Goal: Contribute content: Add original content to the website for others to see

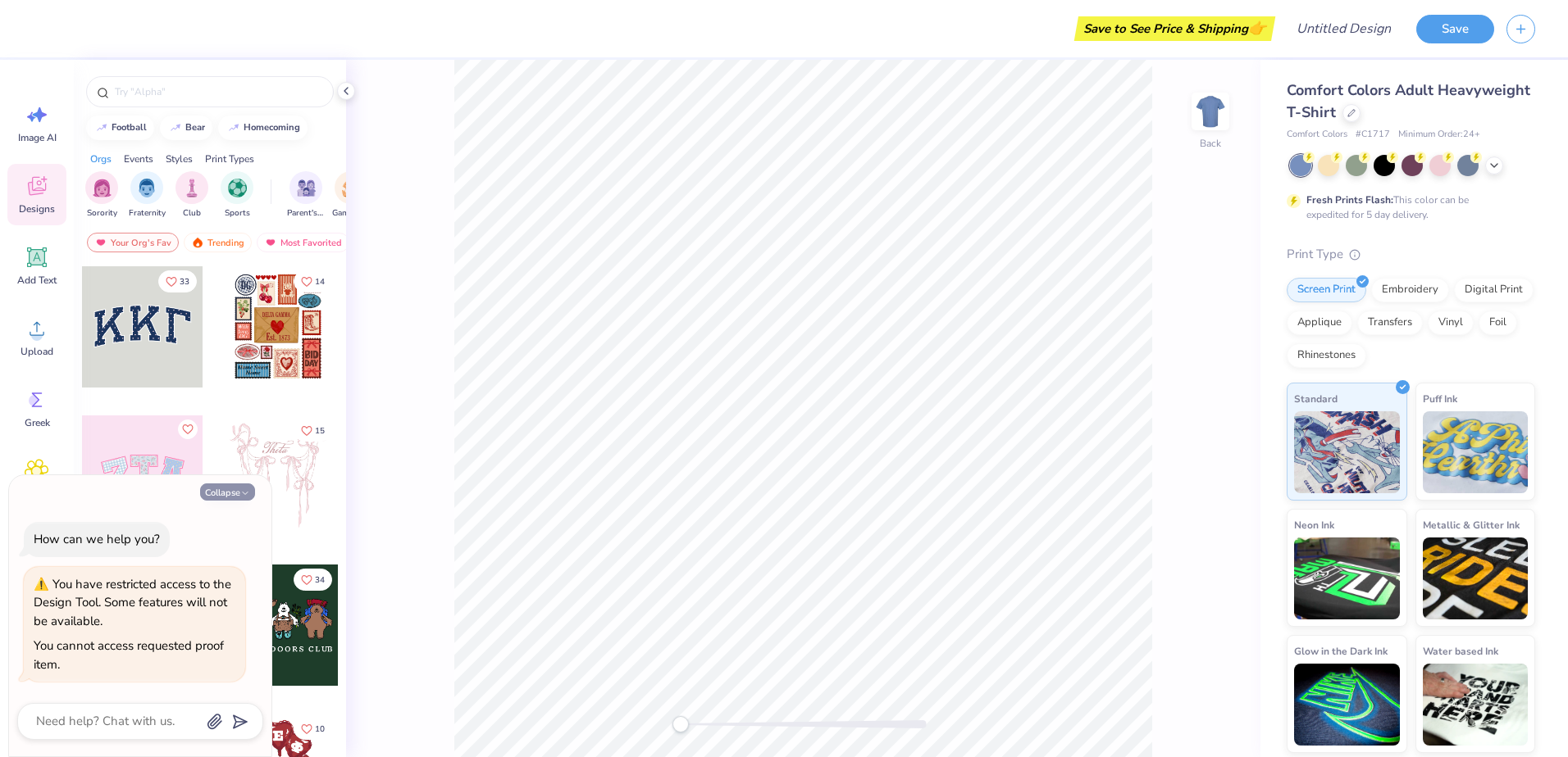
click at [241, 489] on icon "button" at bounding box center [245, 493] width 10 height 10
type textarea "x"
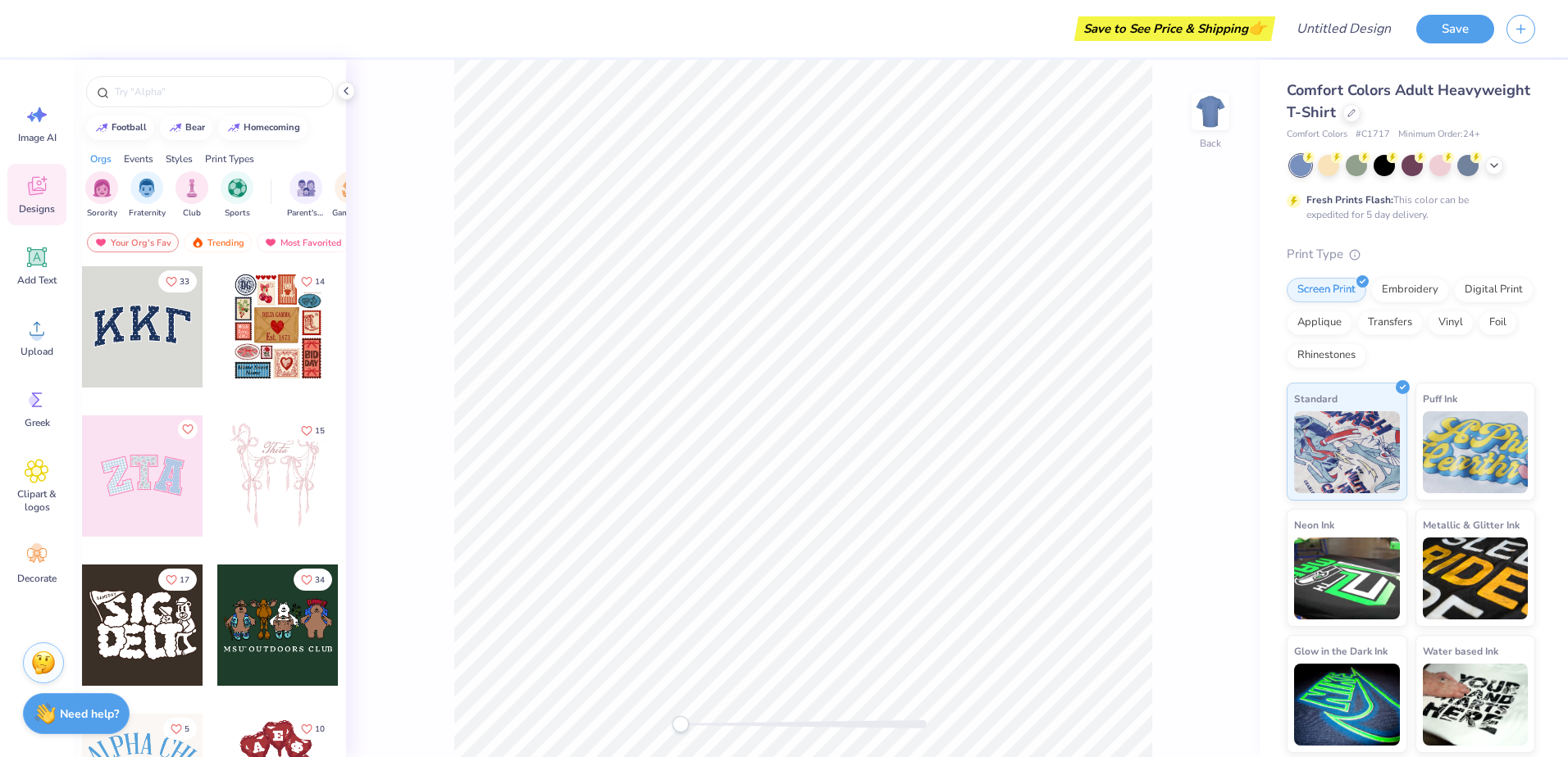
click at [352, 88] on icon at bounding box center [346, 91] width 14 height 14
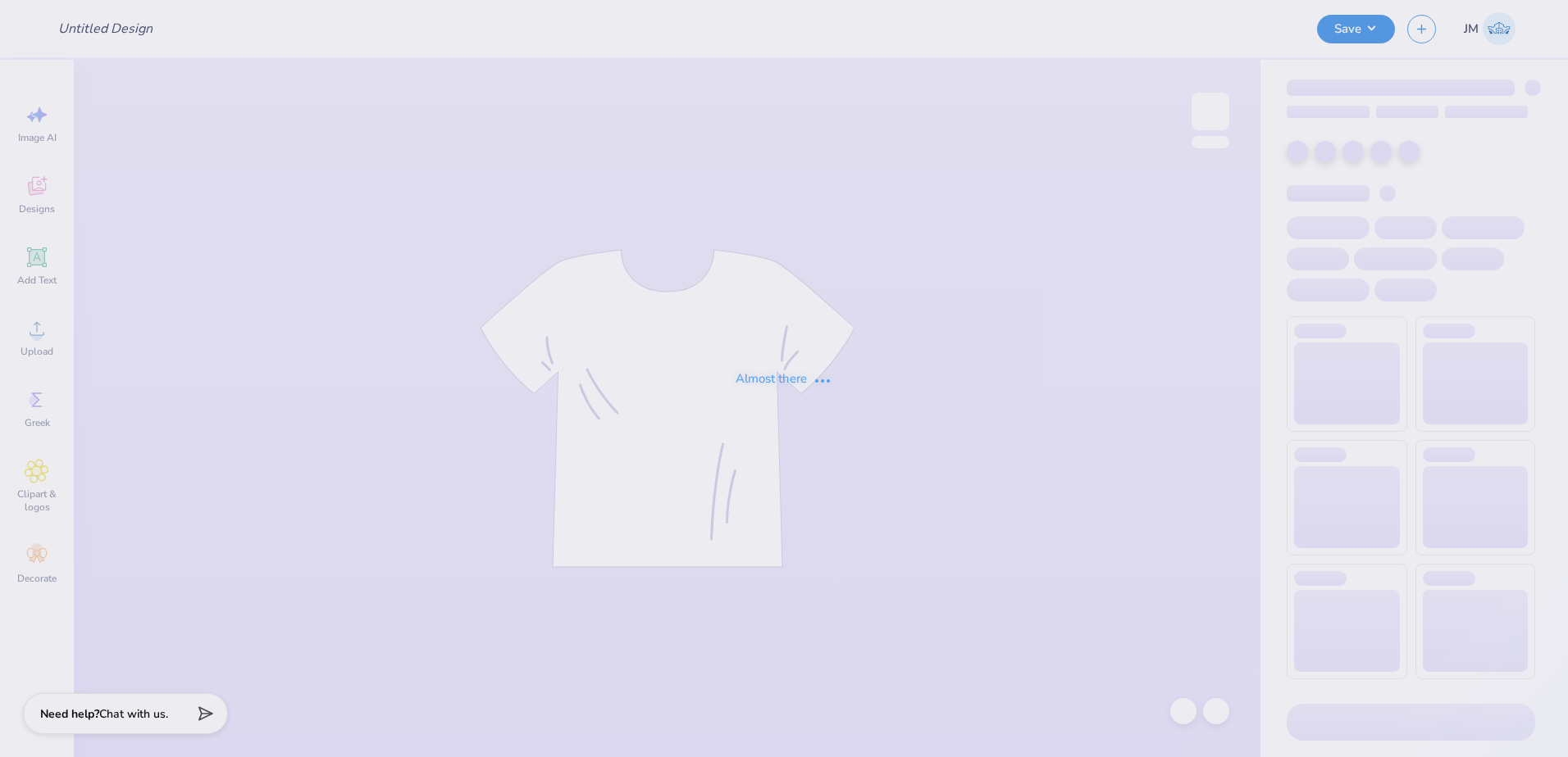
type input "Playa [PERSON_NAME] <> GJWW Swag"
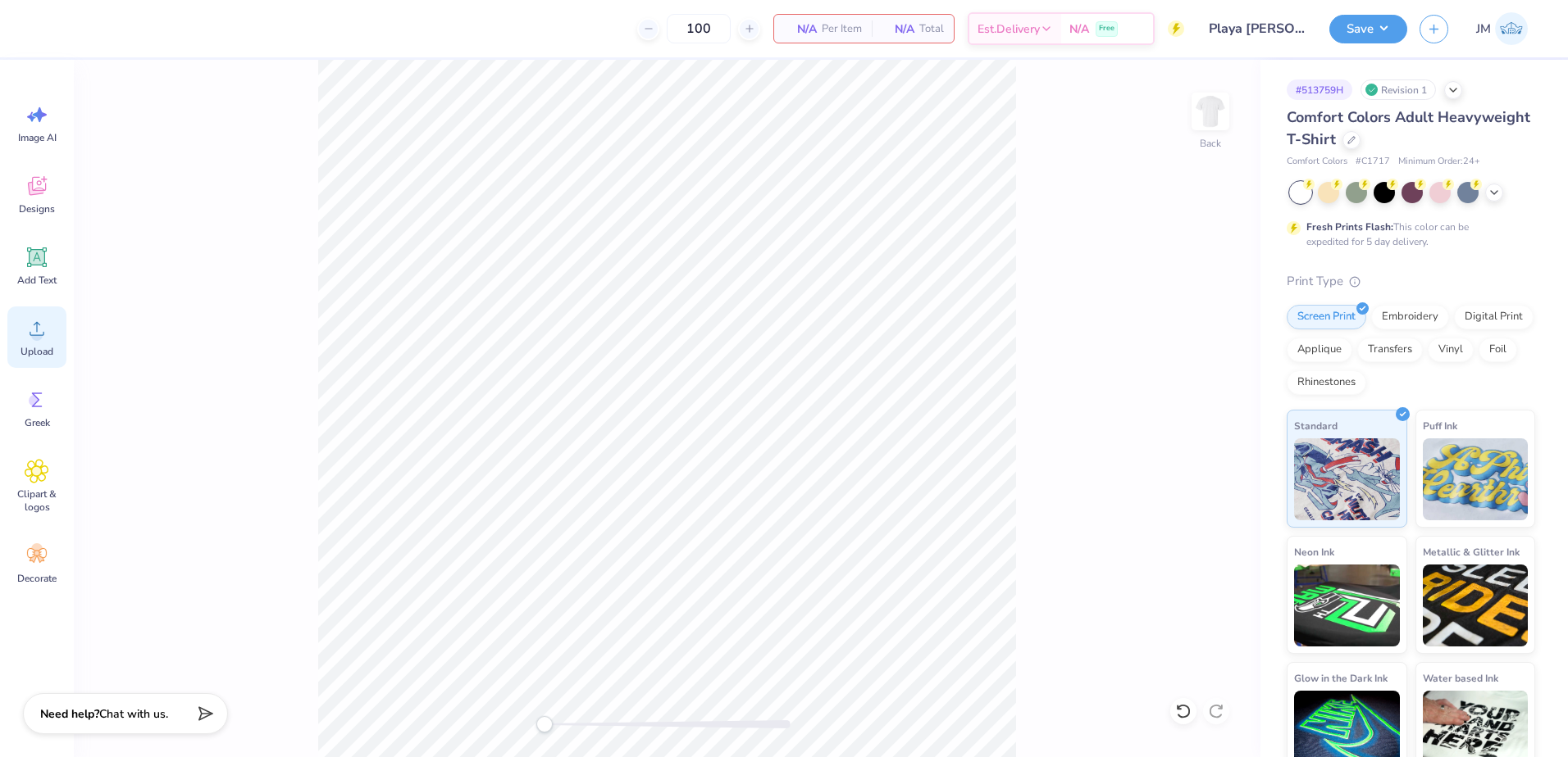
click at [30, 345] on span "Upload" at bounding box center [37, 352] width 33 height 14
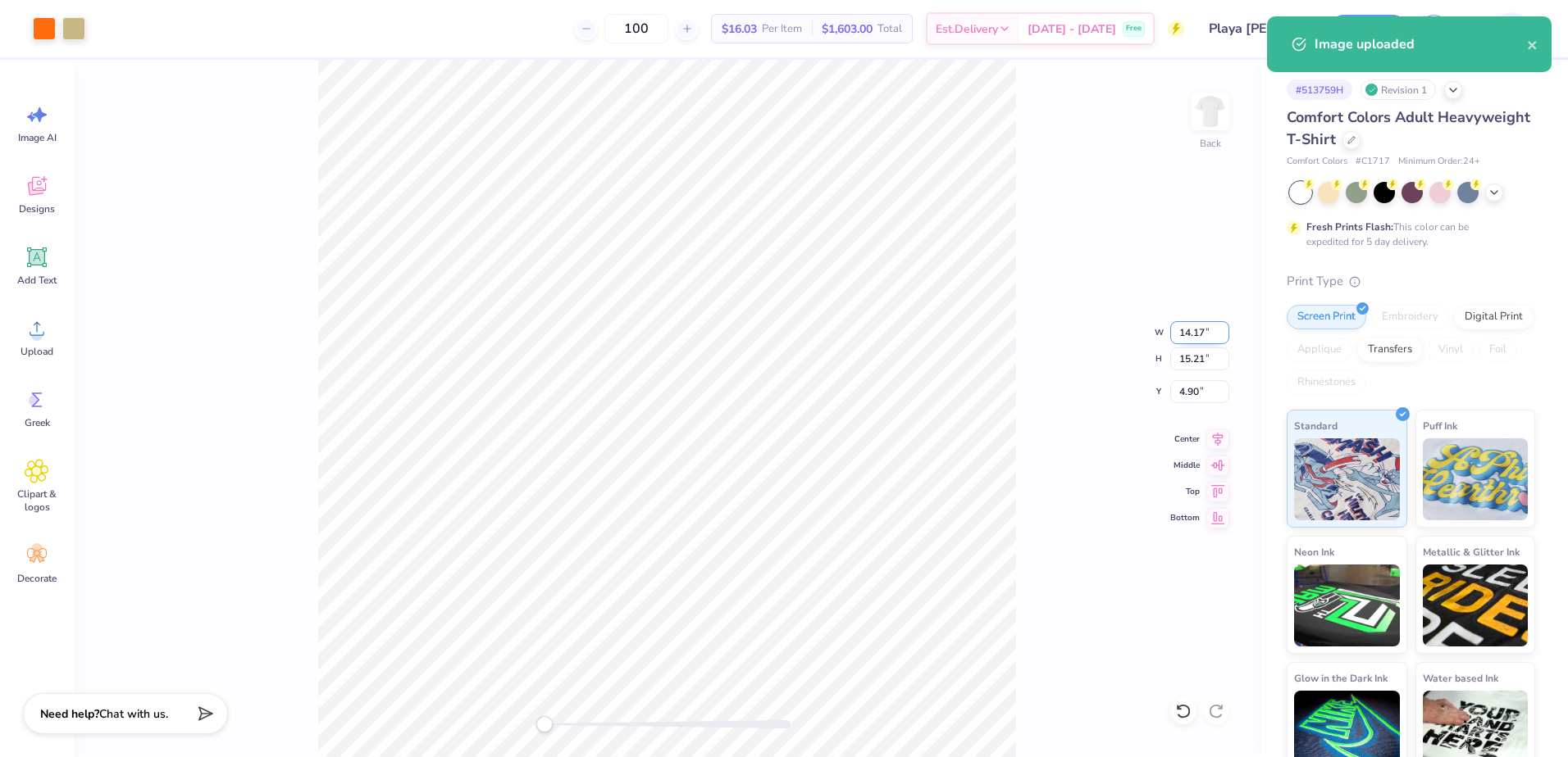
click at [1184, 331] on input "14.17" at bounding box center [1200, 332] width 59 height 23
type input "12"
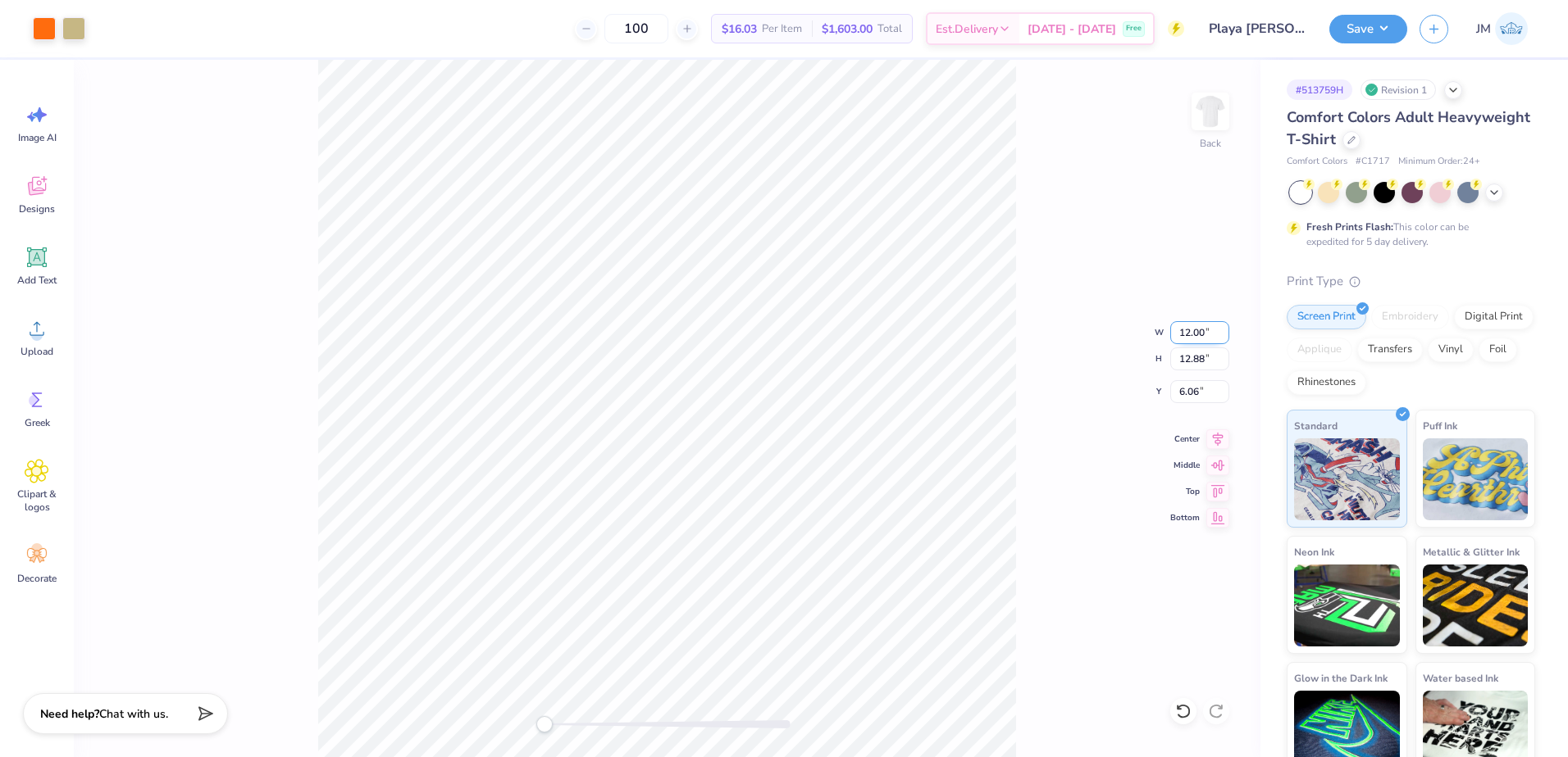
click at [1193, 334] on input "12.00" at bounding box center [1200, 332] width 59 height 23
click at [1205, 390] on input "6.06" at bounding box center [1200, 392] width 59 height 23
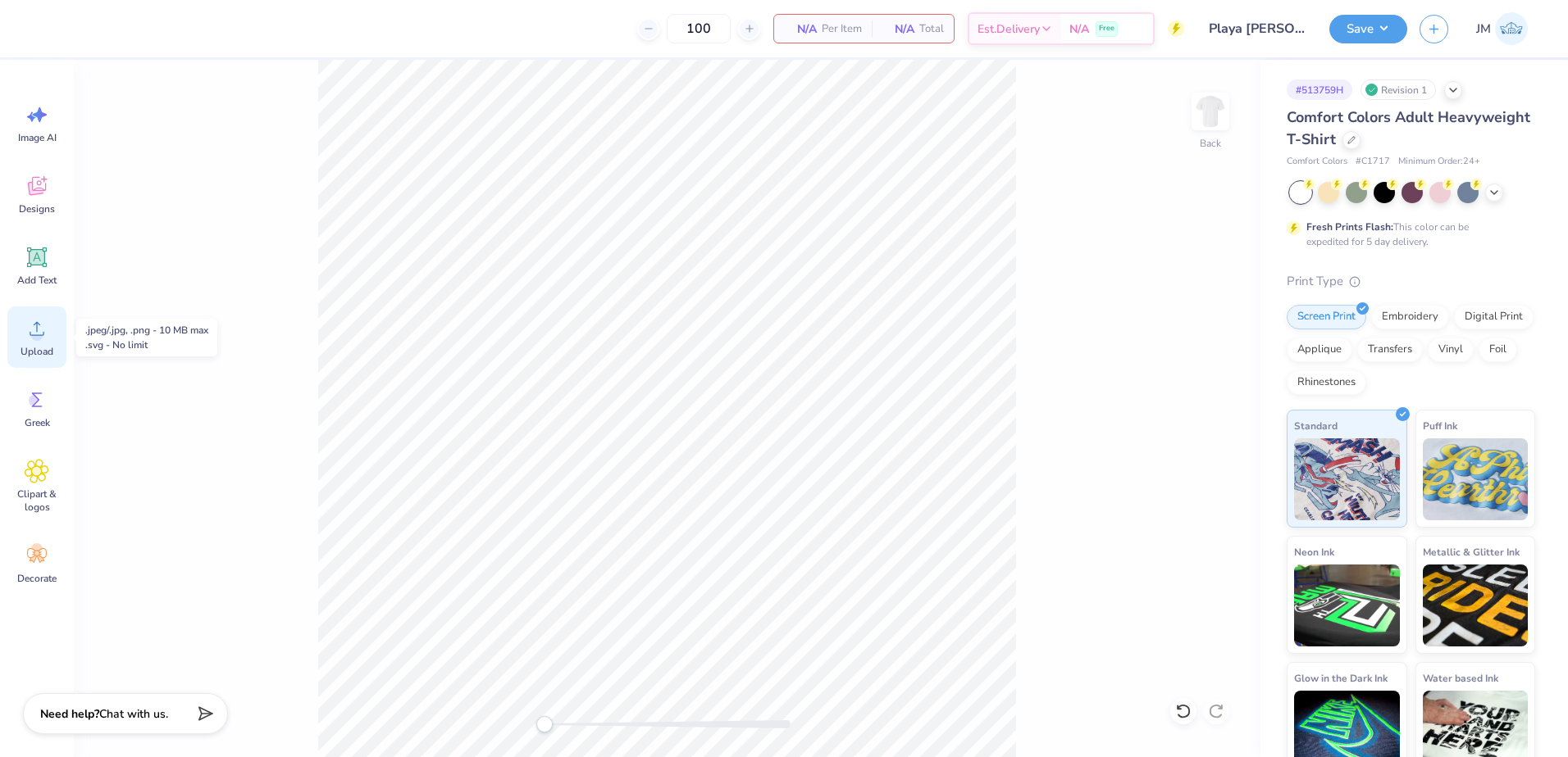
click at [41, 331] on icon at bounding box center [36, 328] width 24 height 24
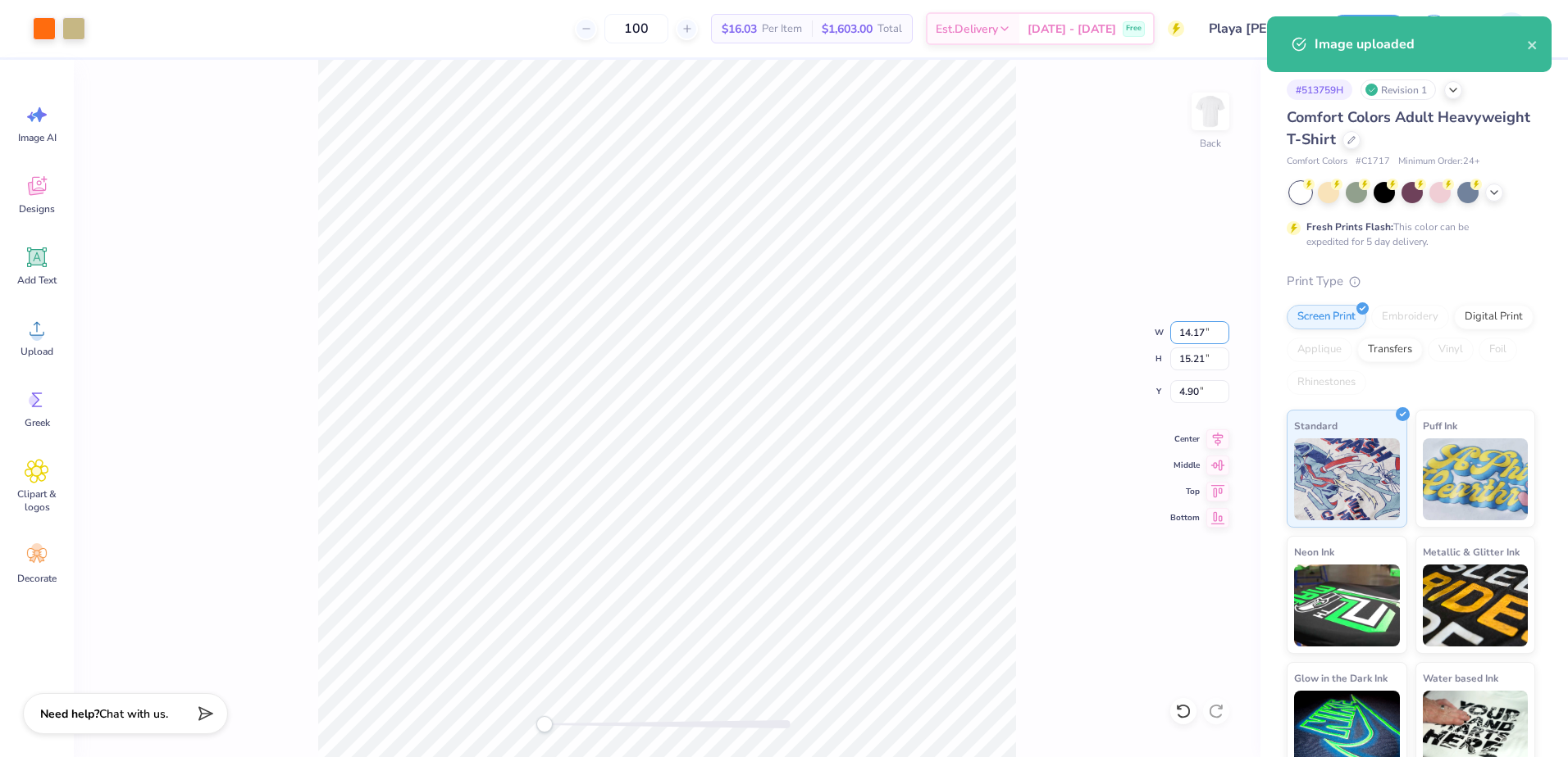
drag, startPoint x: 1201, startPoint y: 332, endPoint x: 1162, endPoint y: 331, distance: 39.0
click at [1160, 331] on div "Back W 14.17 14.17 " H 15.21 15.21 " Y 4.90 4.90 " Center Middle Top Bottom" at bounding box center [667, 409] width 1187 height 698
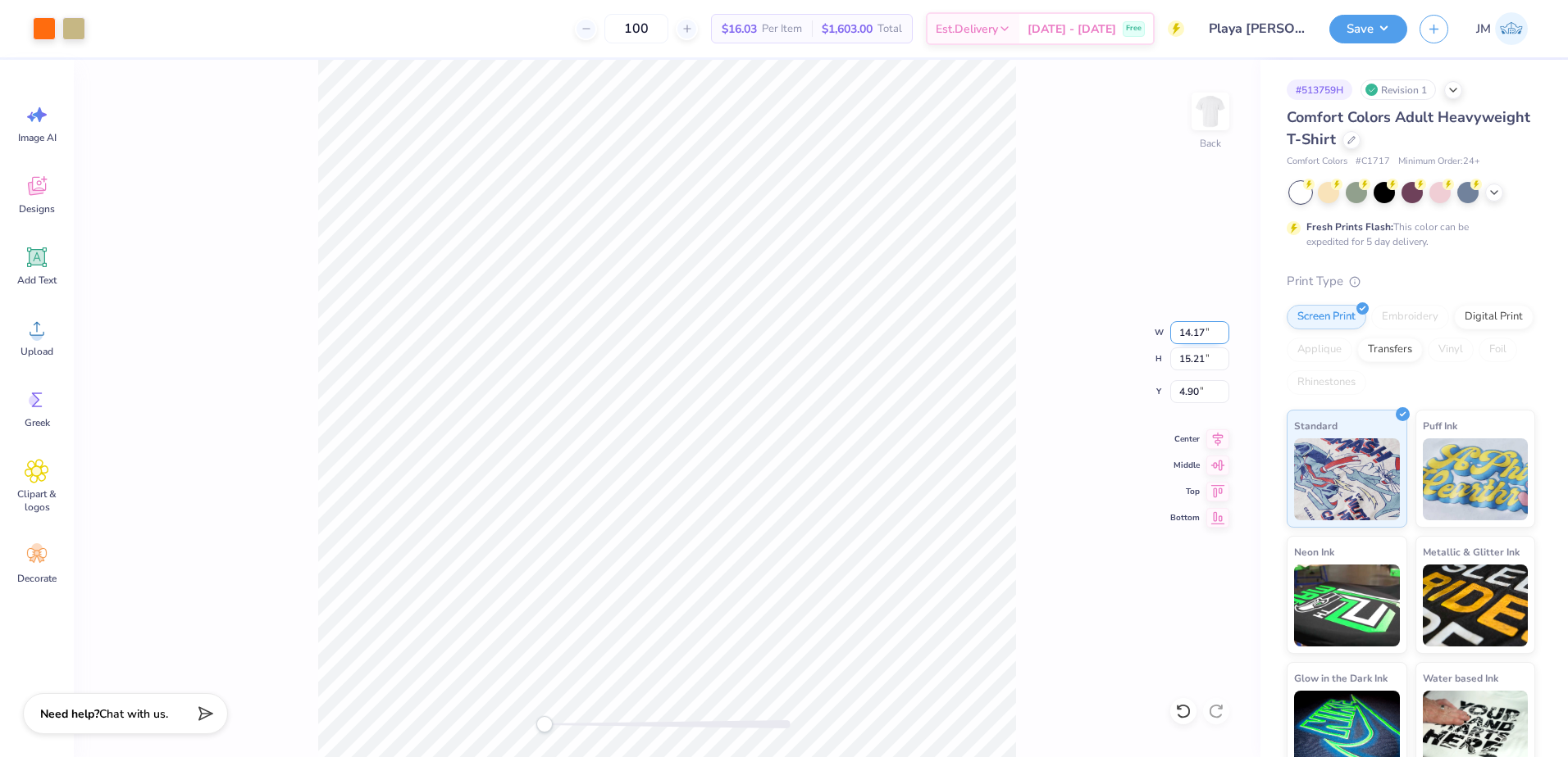
click at [1192, 325] on input "14.17" at bounding box center [1200, 332] width 59 height 23
type input "12"
drag, startPoint x: 1202, startPoint y: 335, endPoint x: 1139, endPoint y: 333, distance: 63.0
click at [1139, 333] on div "Back W 10.16 10.16 " H 10.90 10.90 " Y 7.05 7.05 " Center Middle Top Bottom" at bounding box center [667, 409] width 1187 height 698
click at [1192, 396] on input "7.05" at bounding box center [1200, 392] width 59 height 23
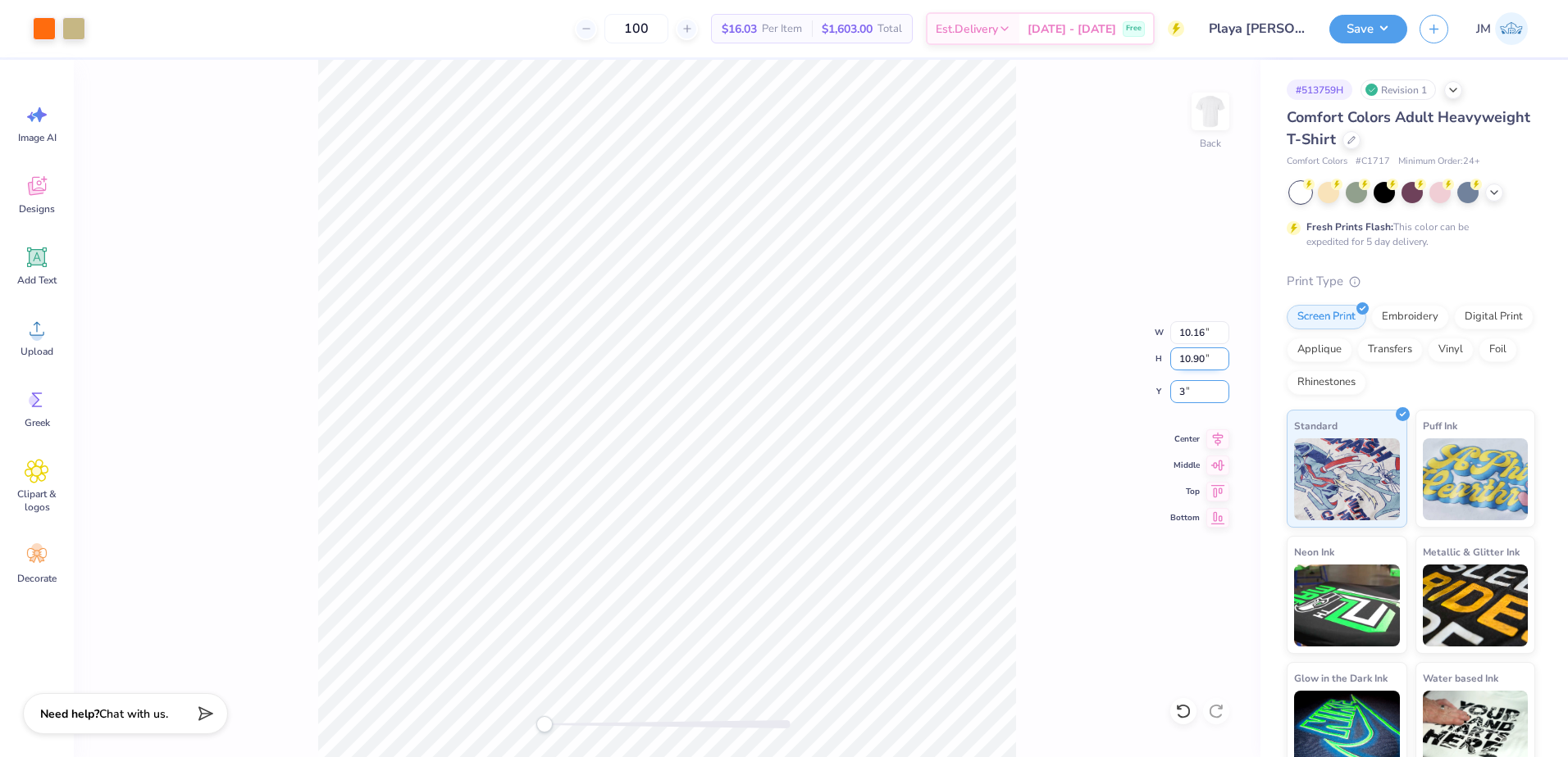
type input "3"
click at [1200, 353] on input "10.90" at bounding box center [1200, 360] width 59 height 23
click at [1200, 394] on input "3.00" at bounding box center [1200, 392] width 59 height 23
type input "12.00"
type input "12.88"
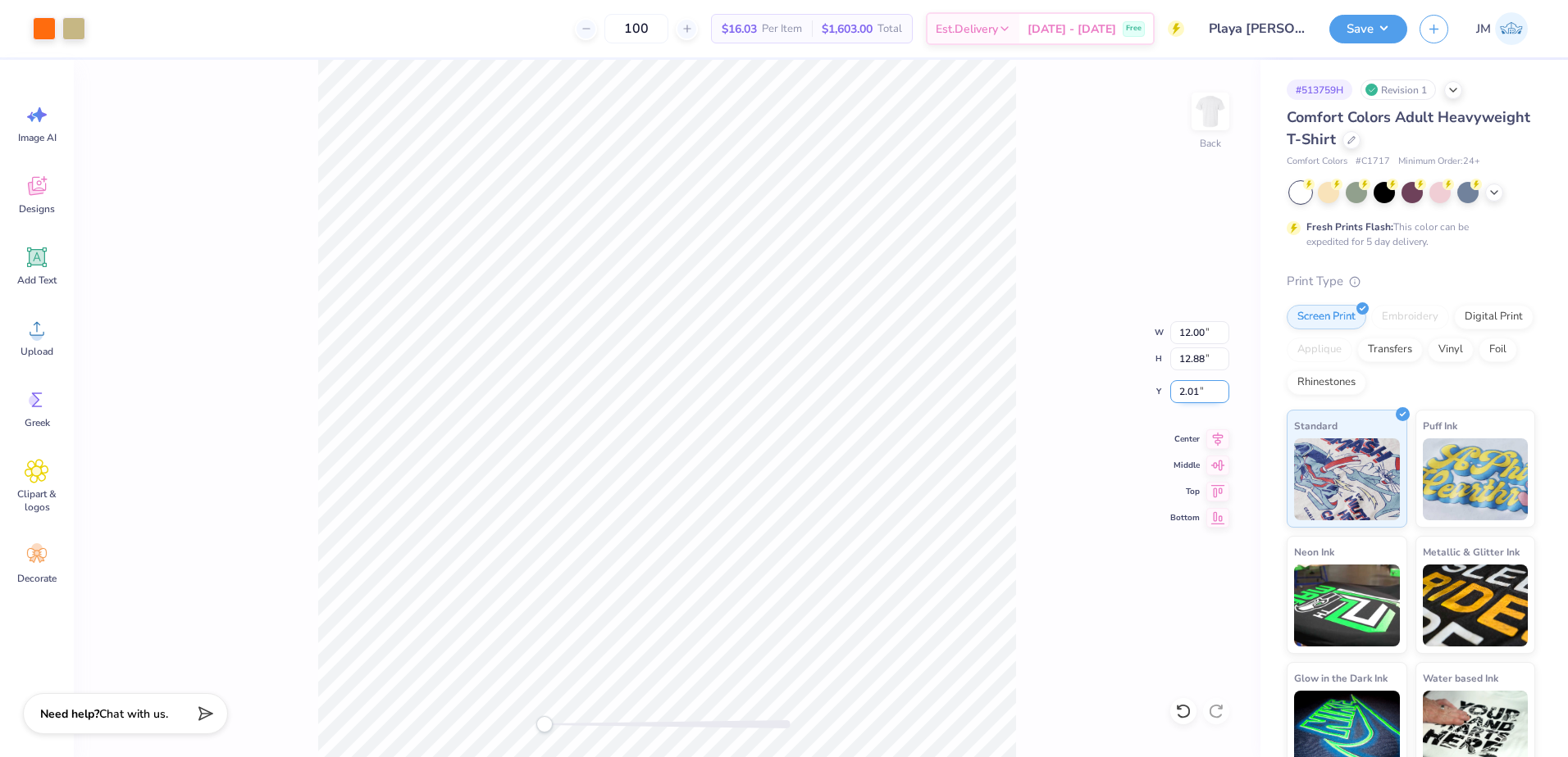
click at [1200, 391] on input "2.01" at bounding box center [1200, 392] width 59 height 23
type input "3"
click at [1201, 359] on input "12.88" at bounding box center [1200, 360] width 59 height 23
click at [1190, 337] on input "12.00" at bounding box center [1200, 332] width 59 height 23
type input "11"
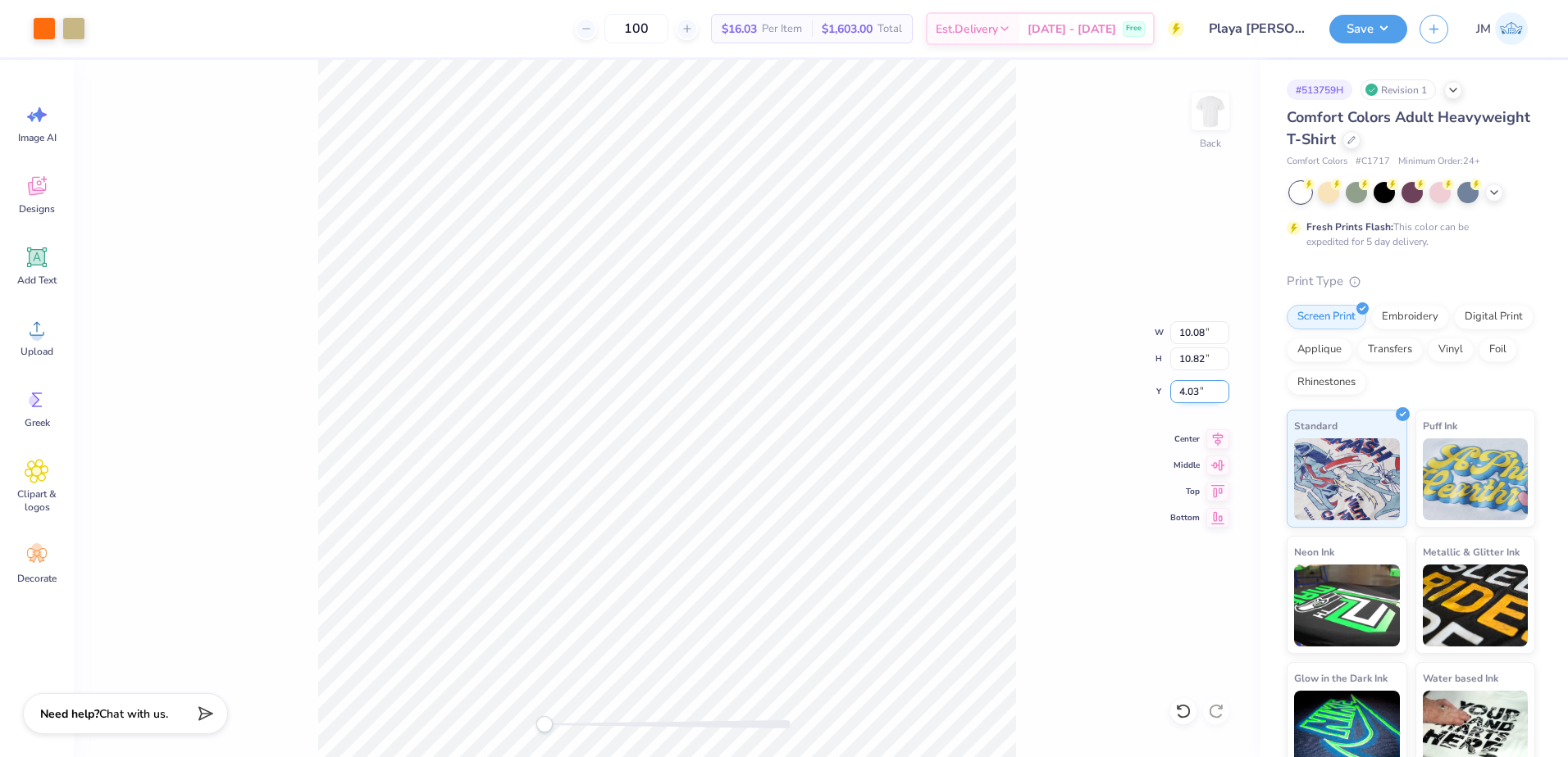
click at [1189, 393] on input "4.03" at bounding box center [1200, 392] width 59 height 23
type input "3"
click at [1205, 358] on input "10.82" at bounding box center [1200, 360] width 59 height 23
click at [1191, 399] on input "3.00" at bounding box center [1200, 392] width 59 height 23
type input "11.00"
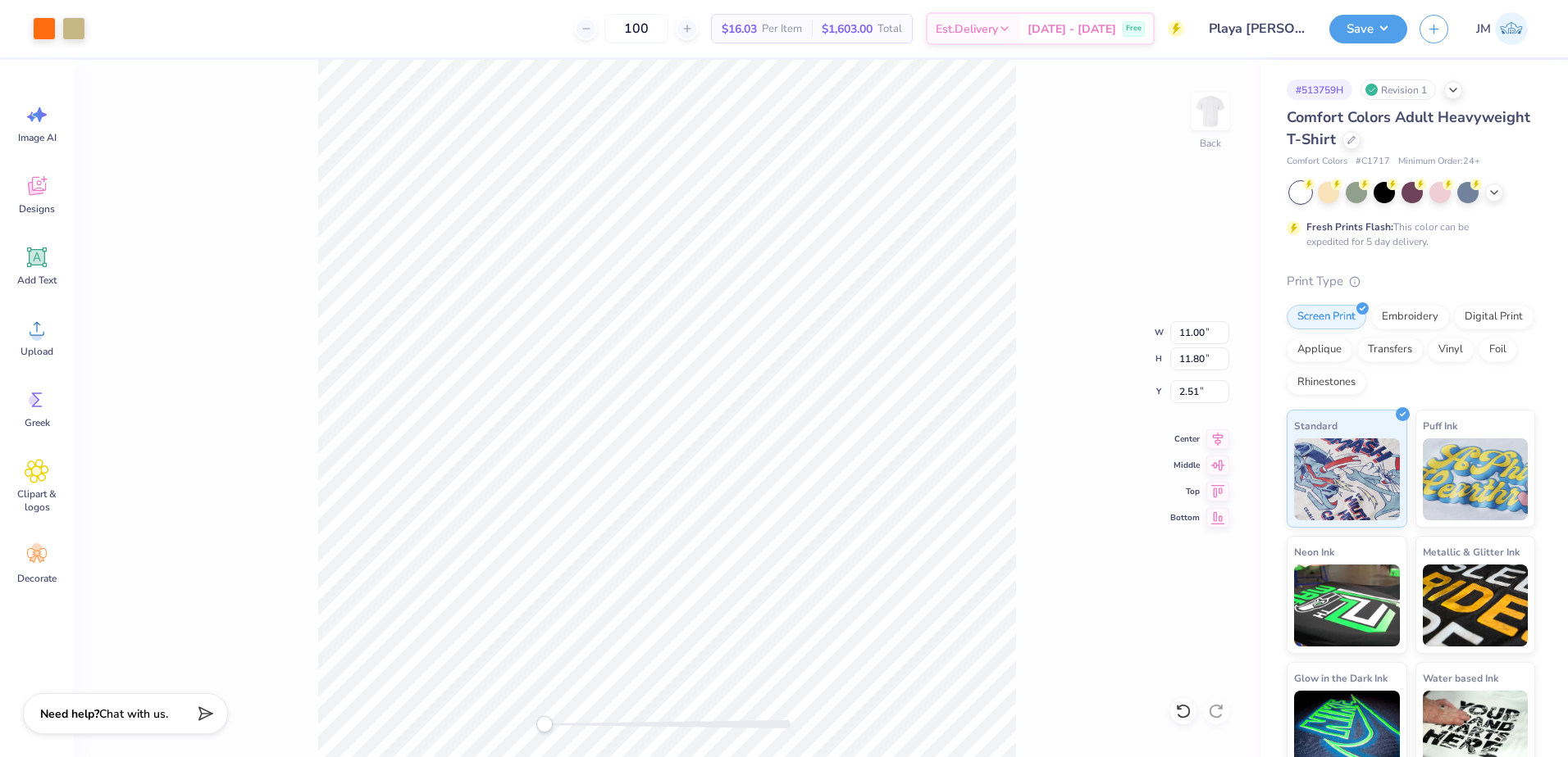
type input "11.80"
type input "2.51"
click at [1181, 390] on input "2.51" at bounding box center [1200, 392] width 59 height 23
type input "3"
click at [1211, 437] on icon at bounding box center [1218, 437] width 23 height 19
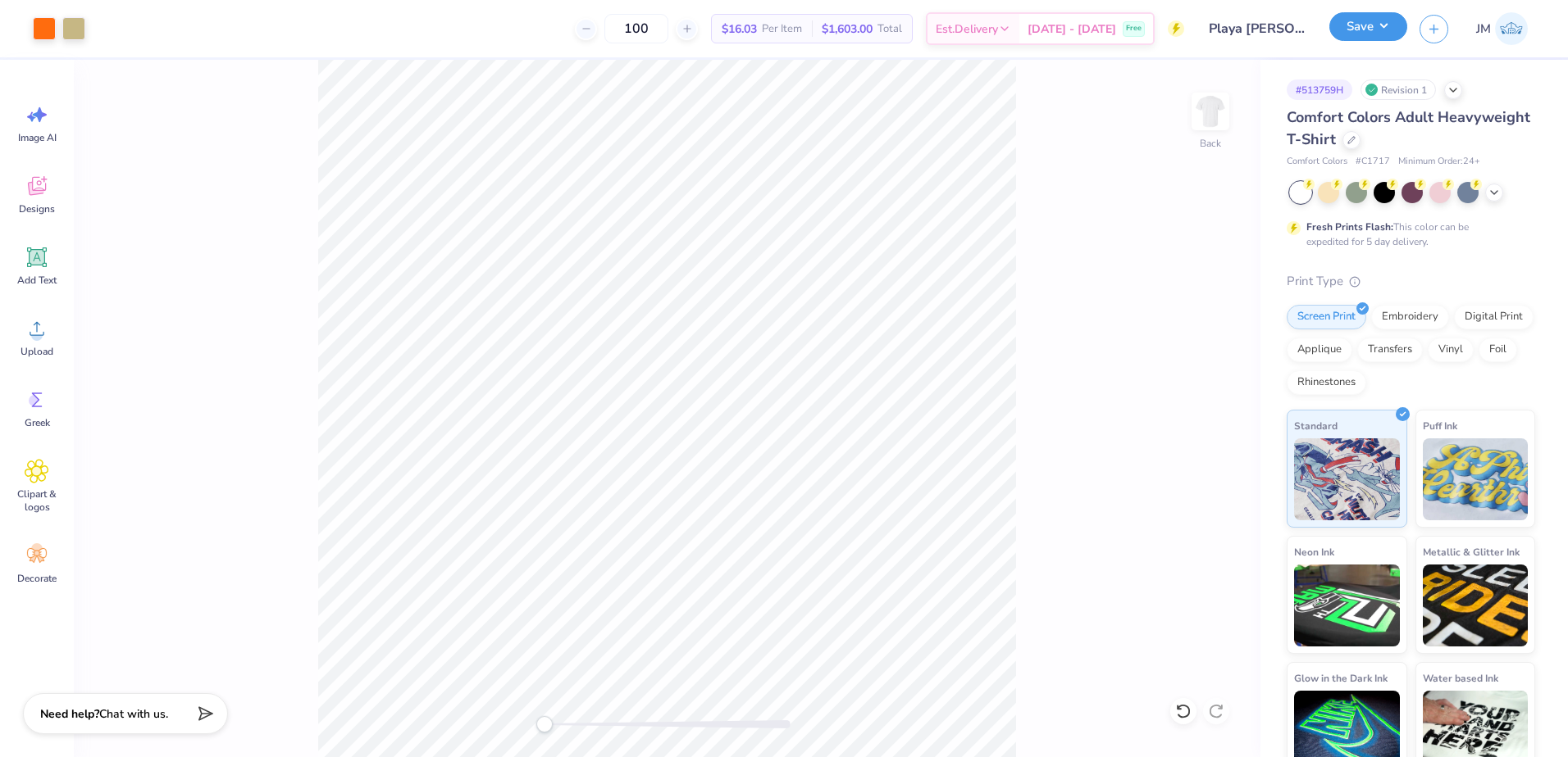
click at [1381, 32] on button "Save" at bounding box center [1368, 27] width 78 height 29
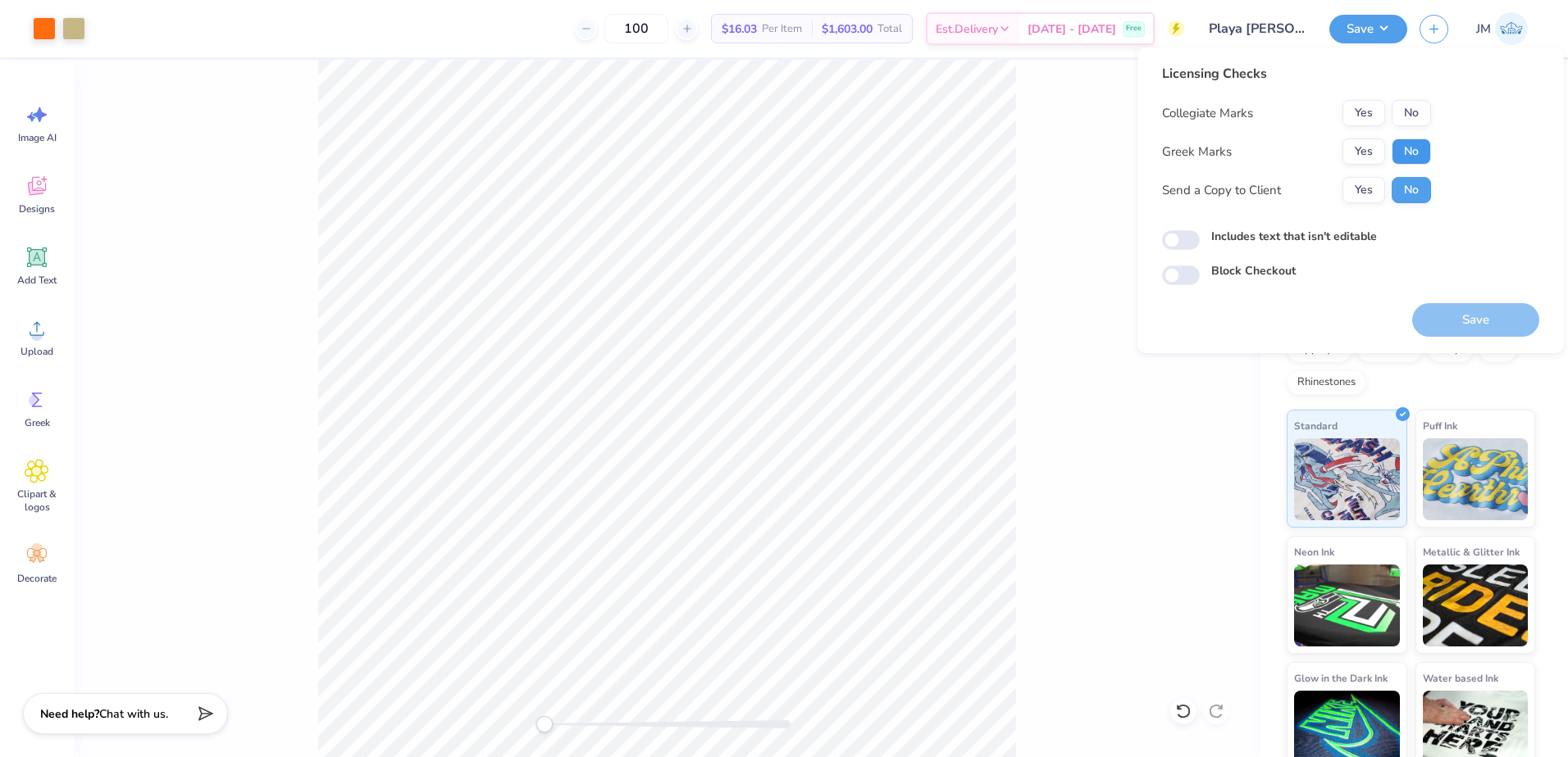
click at [1409, 145] on button "No" at bounding box center [1411, 151] width 40 height 26
click at [1412, 99] on div "Licensing Checks Collegiate Marks Yes No Greek Marks Yes No Send a Copy to Clie…" at bounding box center [1296, 140] width 269 height 151
click at [1417, 114] on button "No" at bounding box center [1411, 112] width 40 height 26
click at [1471, 326] on button "Save" at bounding box center [1475, 320] width 127 height 34
